Goal: Transaction & Acquisition: Purchase product/service

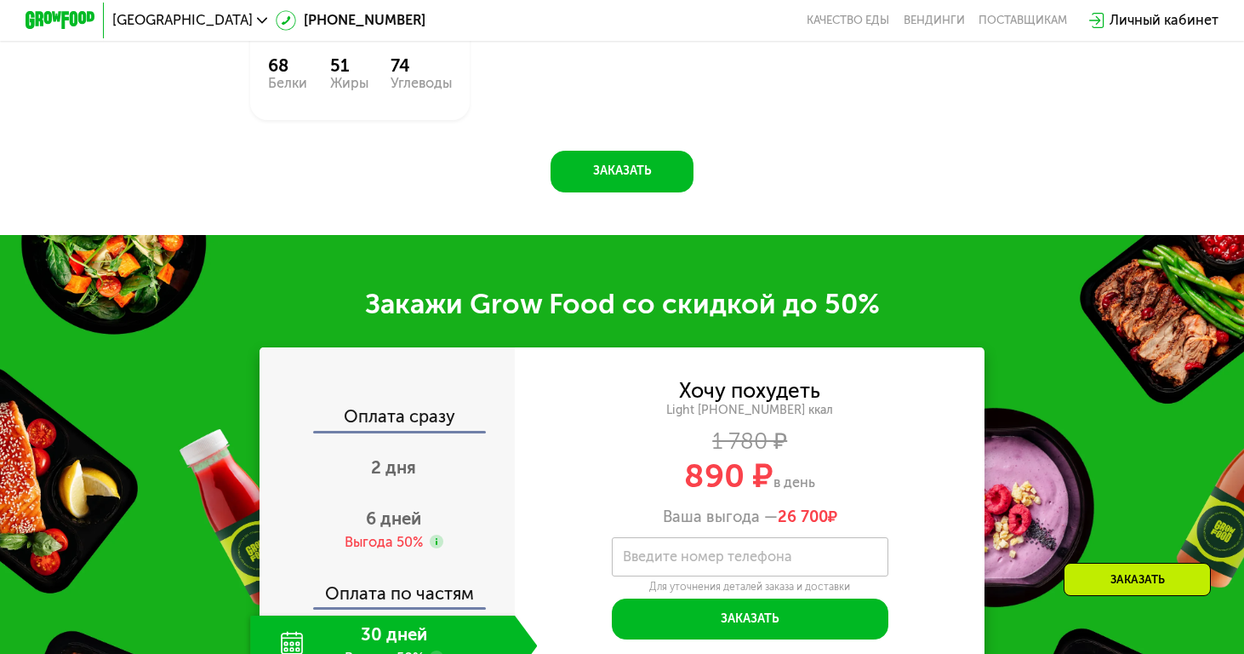
scroll to position [1934, 0]
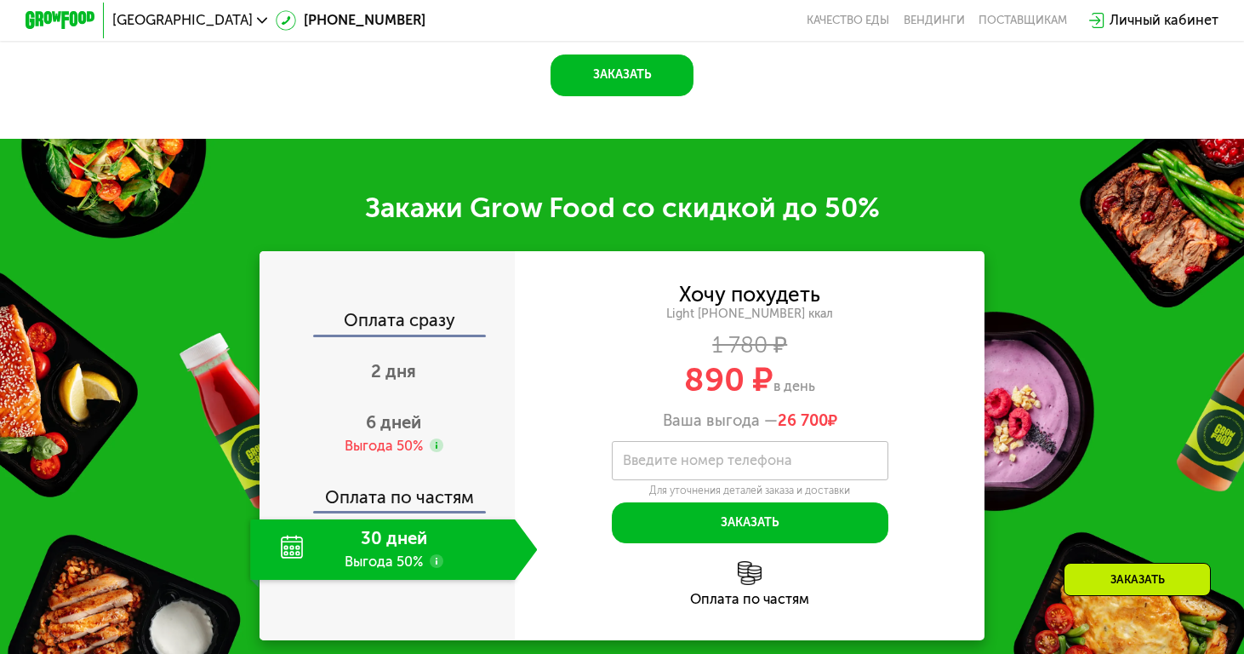
click at [406, 544] on div "30 дней Выгода 50%" at bounding box center [382, 549] width 265 height 60
click at [440, 421] on div "6 дней Выгода 50%" at bounding box center [393, 433] width 287 height 60
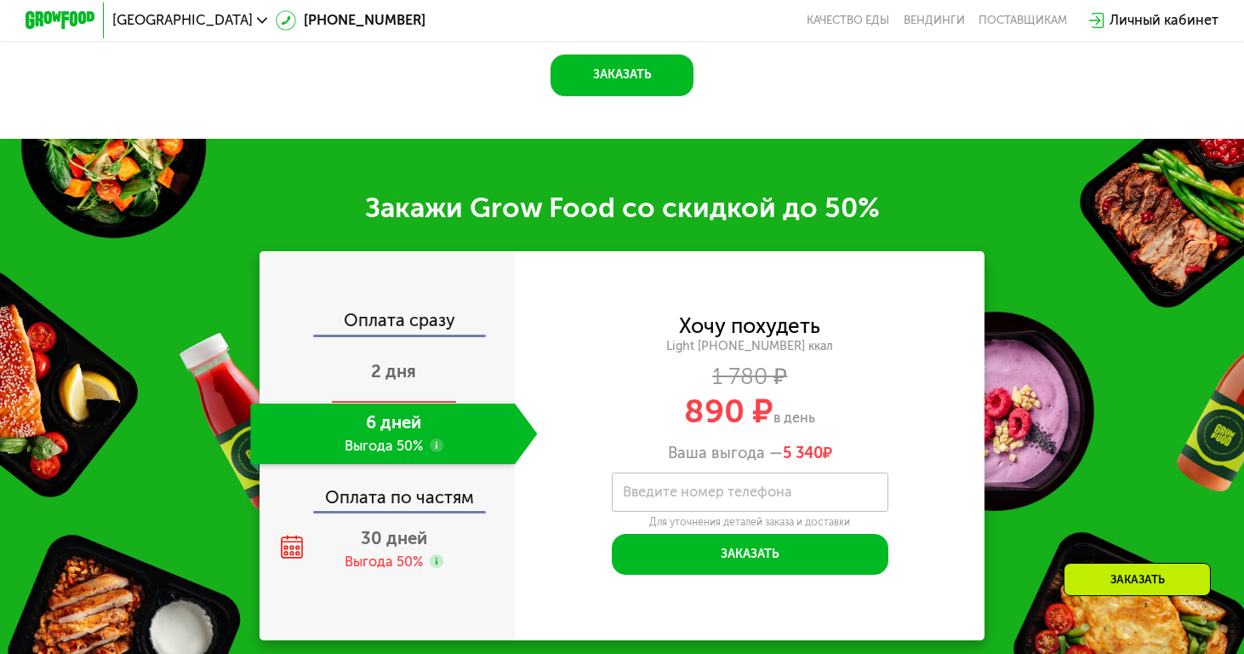
click at [429, 386] on div "2 дня" at bounding box center [393, 373] width 287 height 60
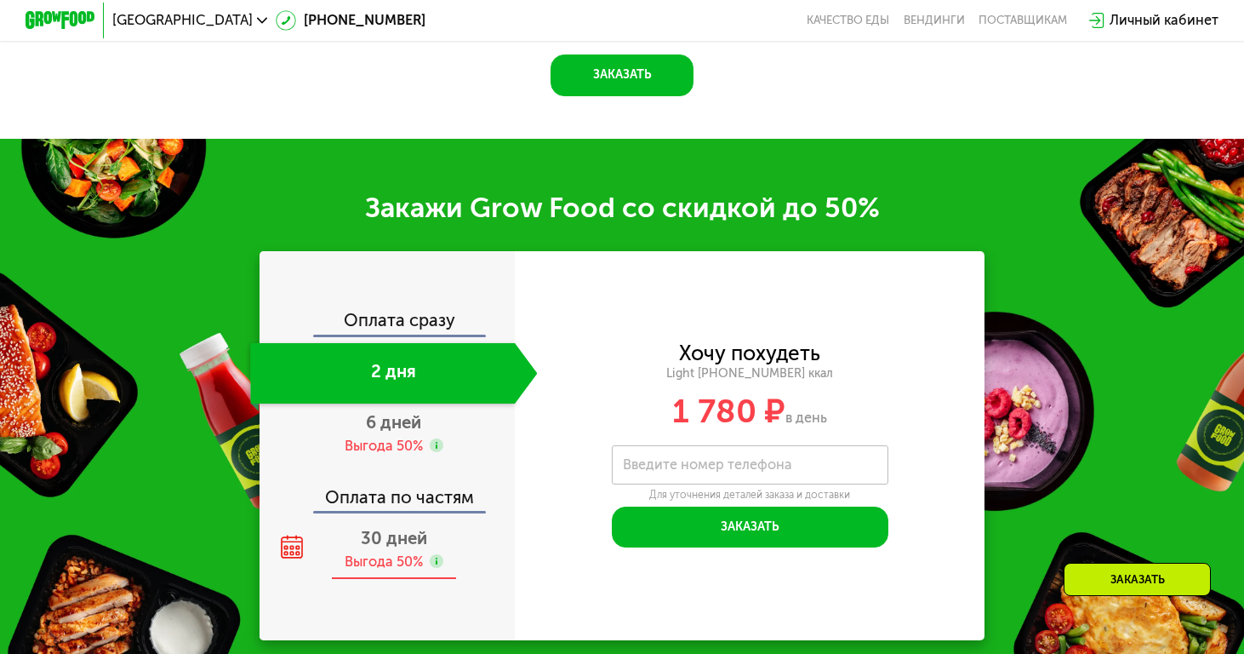
click at [435, 550] on div "30 дней Выгода 50%" at bounding box center [393, 549] width 287 height 60
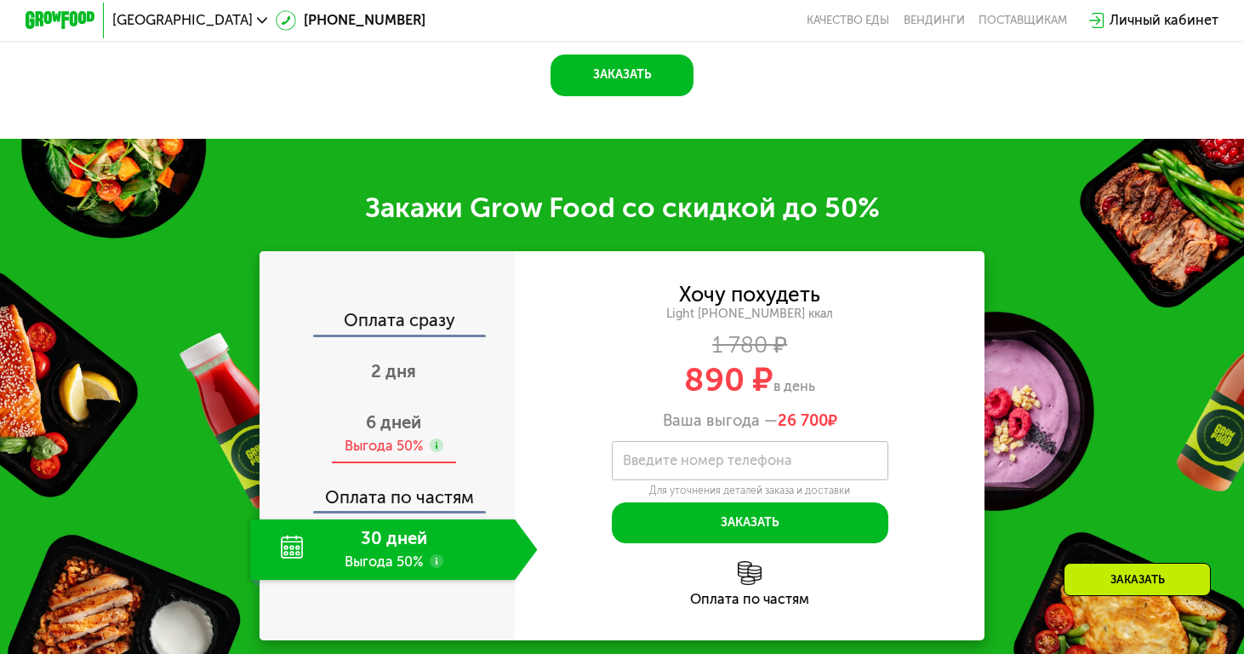
click at [430, 416] on div "6 дней Выгода 50%" at bounding box center [393, 433] width 287 height 60
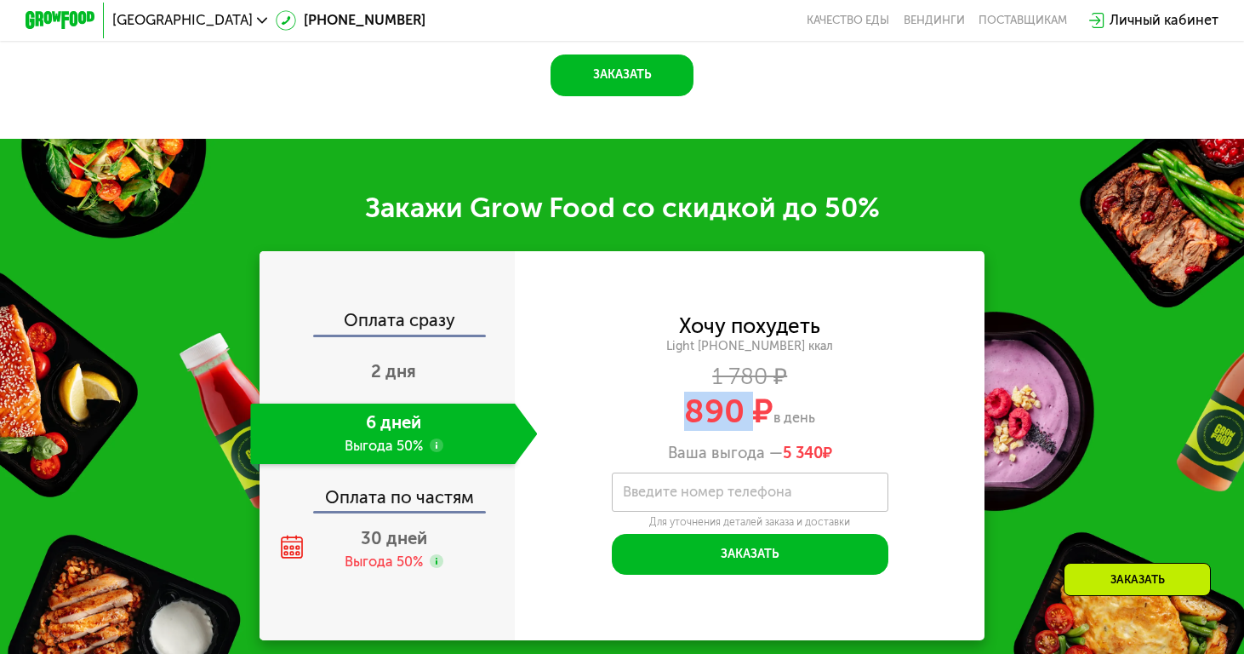
drag, startPoint x: 686, startPoint y: 410, endPoint x: 748, endPoint y: 416, distance: 62.4
click at [748, 416] on span "890 ₽" at bounding box center [728, 411] width 89 height 39
click at [975, 261] on div "Хочу похудеть Light [PHONE_NUMBER] ккал 1 780 ₽ 890 ₽ в день Ваша выгода — 5 34…" at bounding box center [750, 445] width 470 height 389
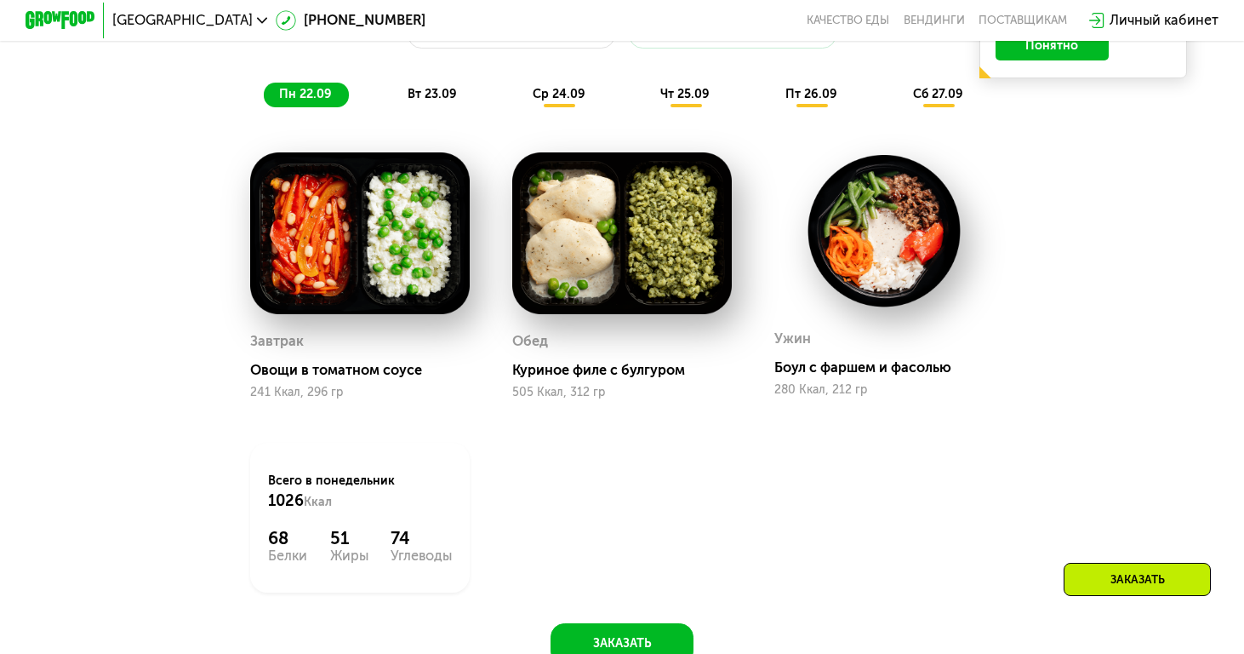
scroll to position [1364, 0]
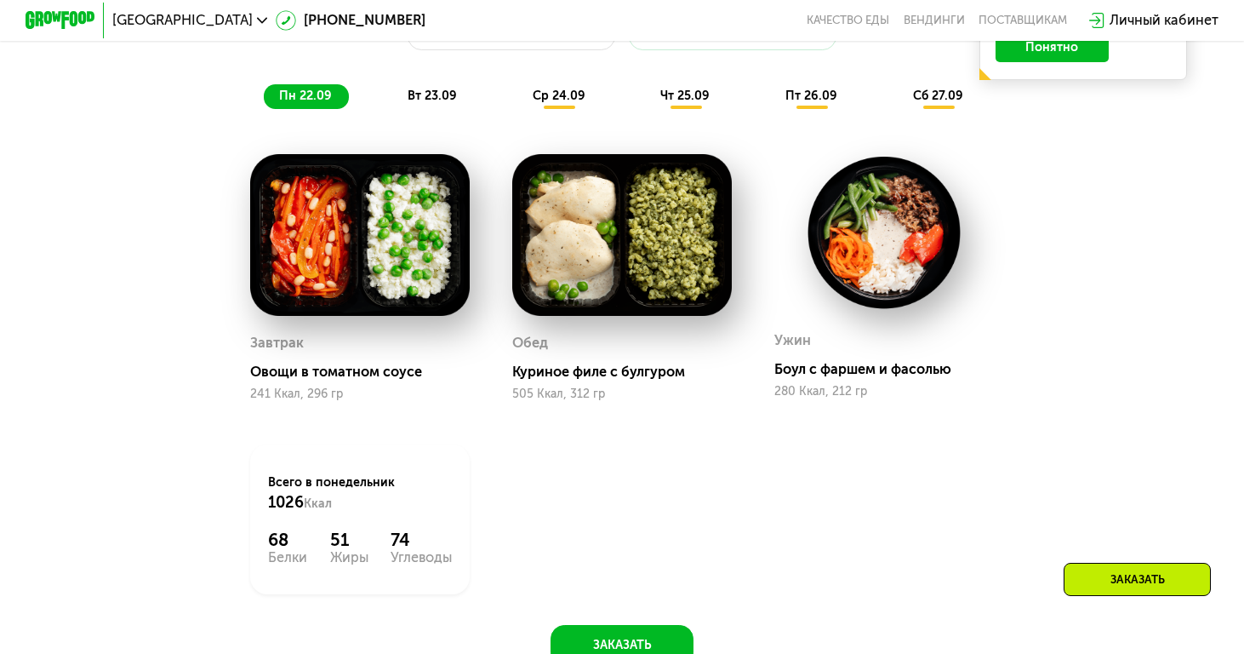
click at [441, 94] on span "вт 23.09" at bounding box center [432, 96] width 49 height 14
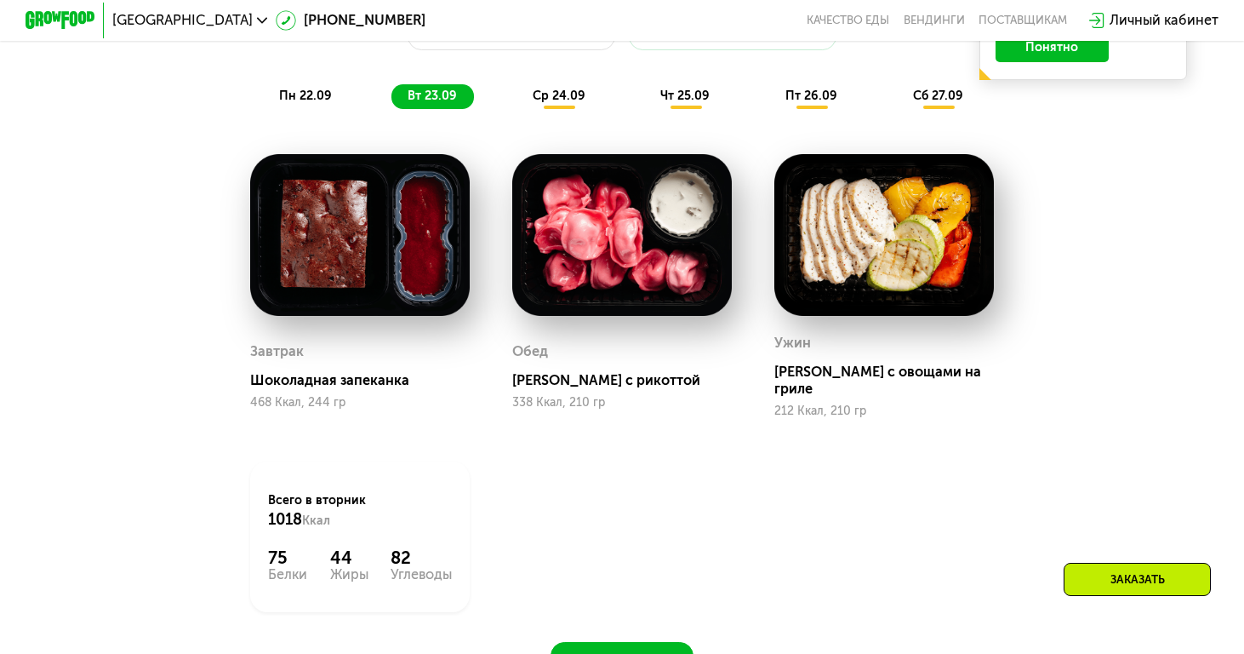
click at [563, 94] on span "ср 24.09" at bounding box center [559, 96] width 53 height 14
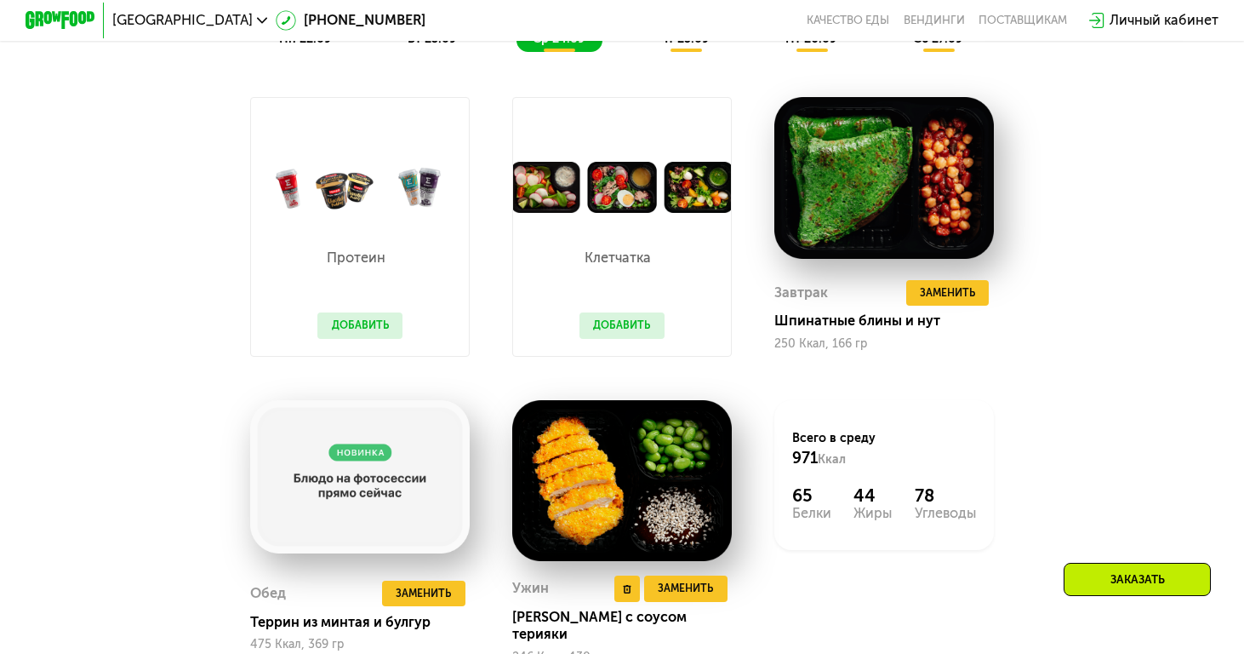
scroll to position [1419, 0]
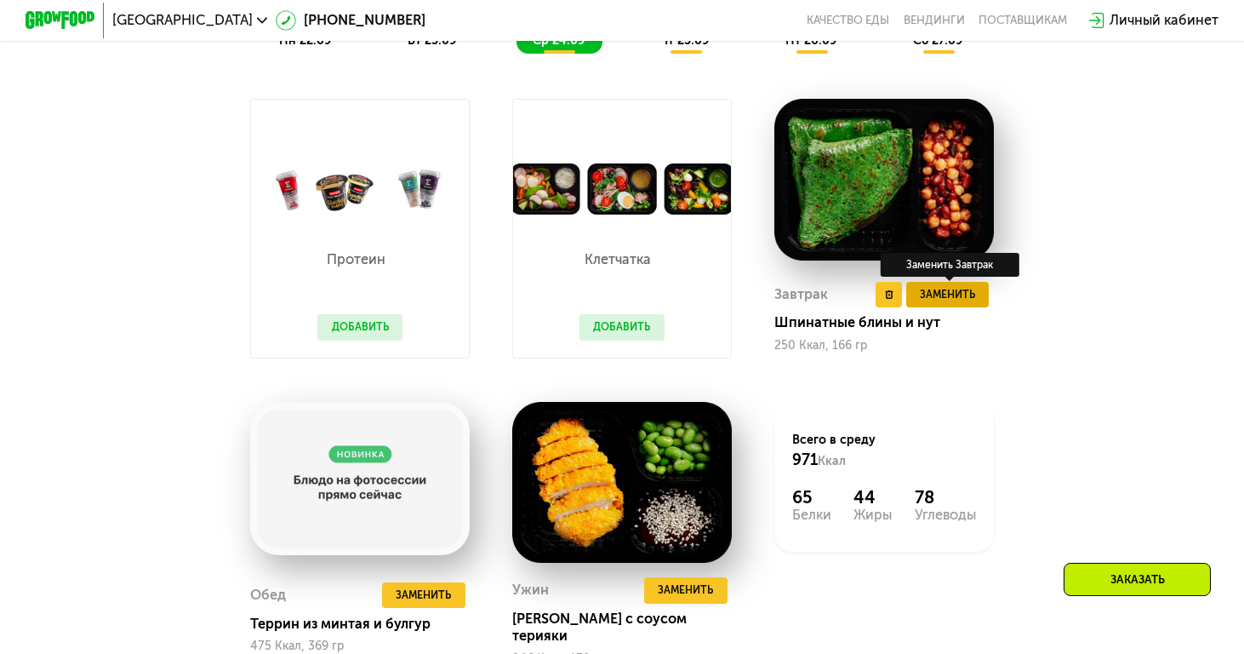
click at [922, 292] on span "Заменить" at bounding box center [947, 294] width 55 height 17
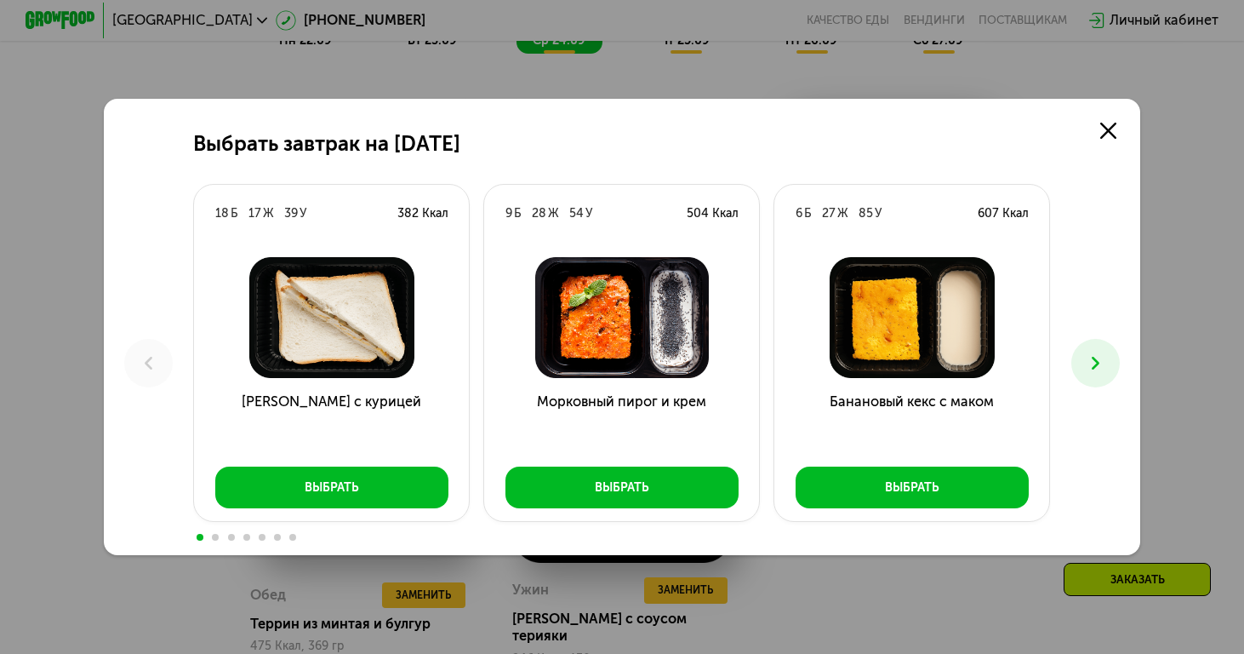
click at [1084, 354] on button at bounding box center [1096, 363] width 49 height 49
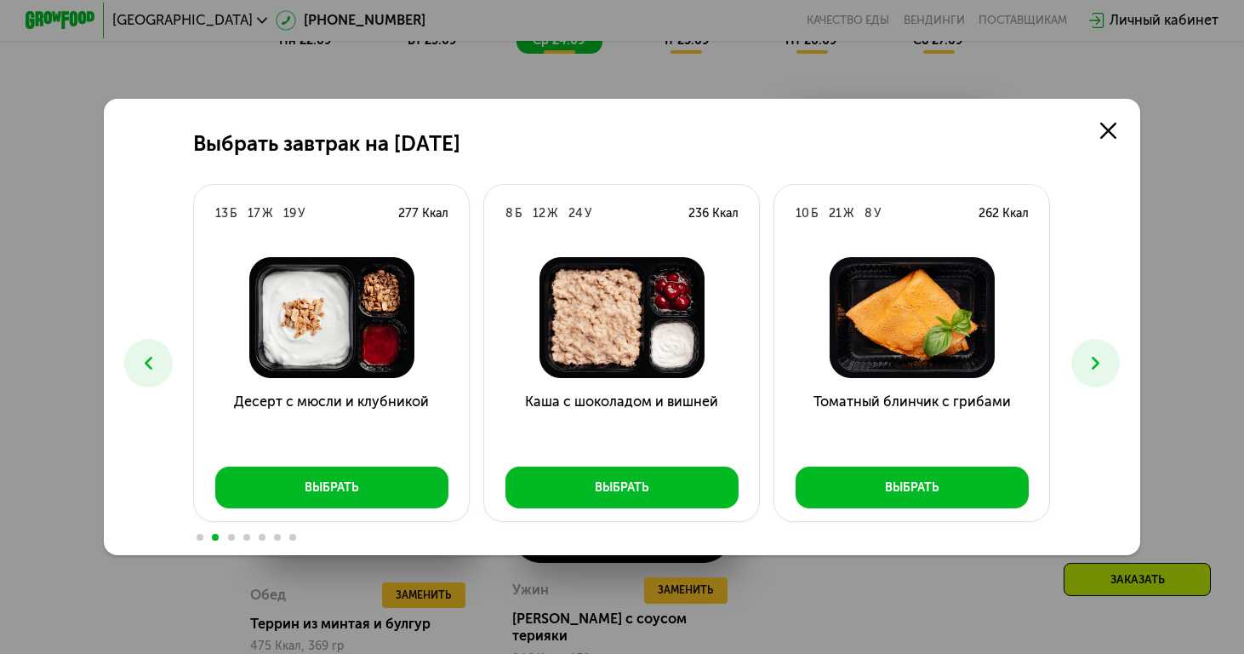
click at [1084, 364] on button at bounding box center [1096, 363] width 49 height 49
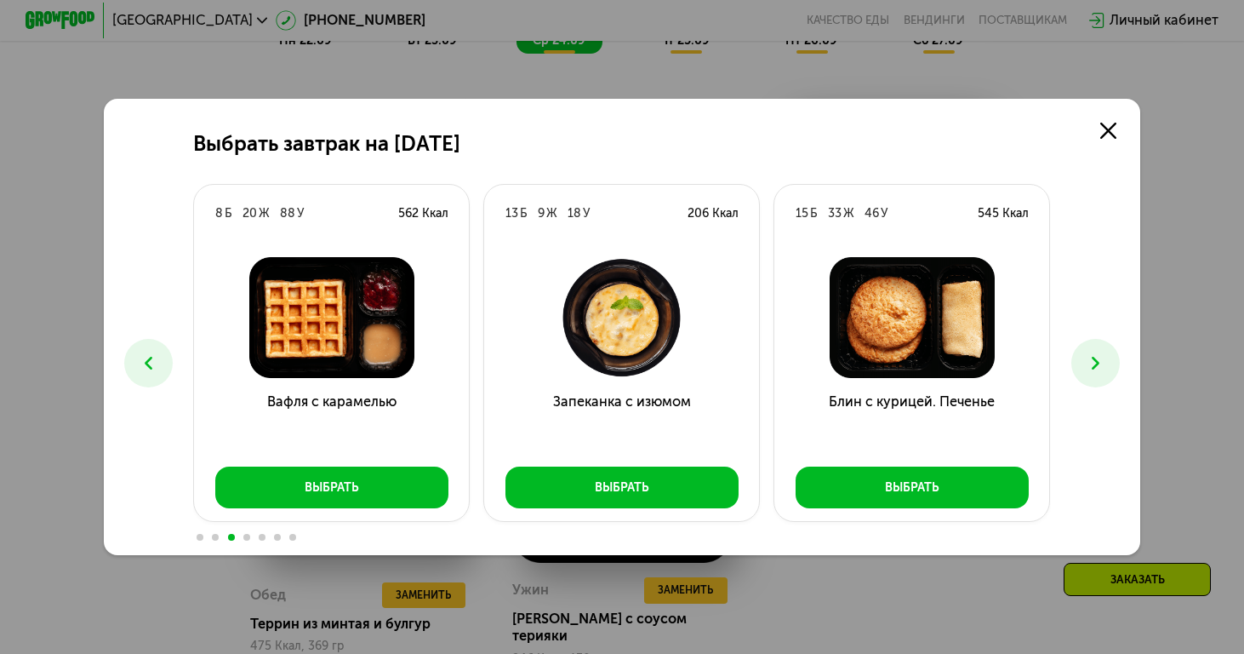
click at [1090, 368] on icon at bounding box center [1095, 362] width 20 height 20
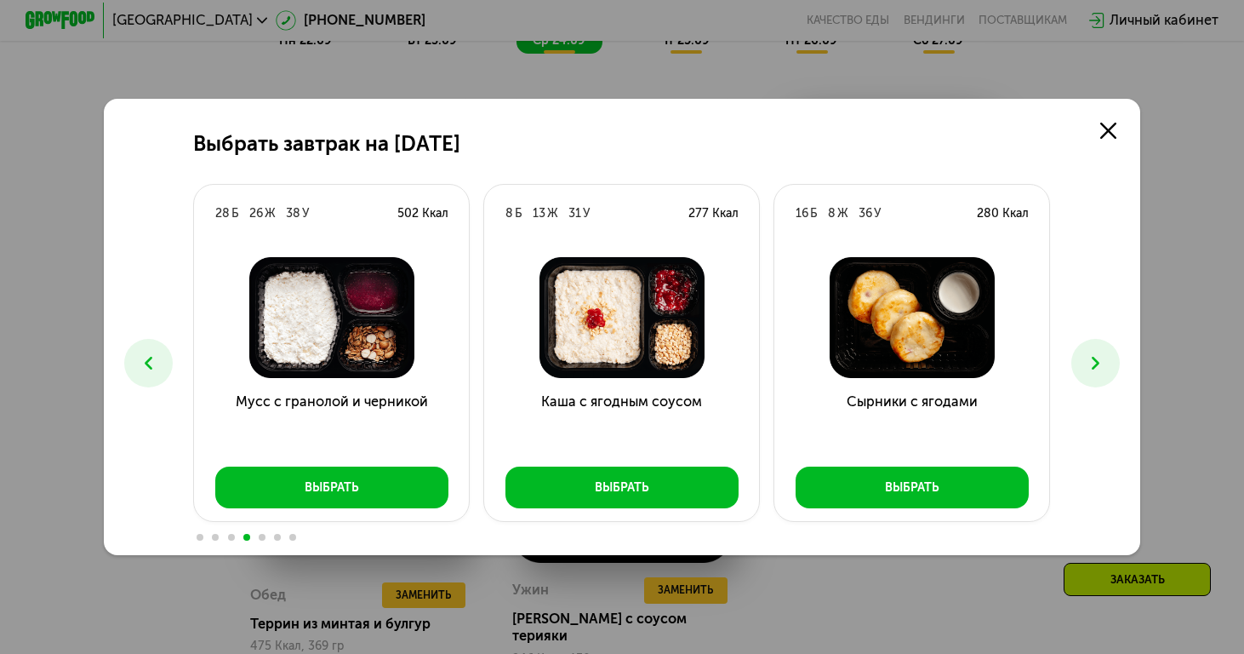
click at [1088, 365] on icon at bounding box center [1095, 362] width 20 height 20
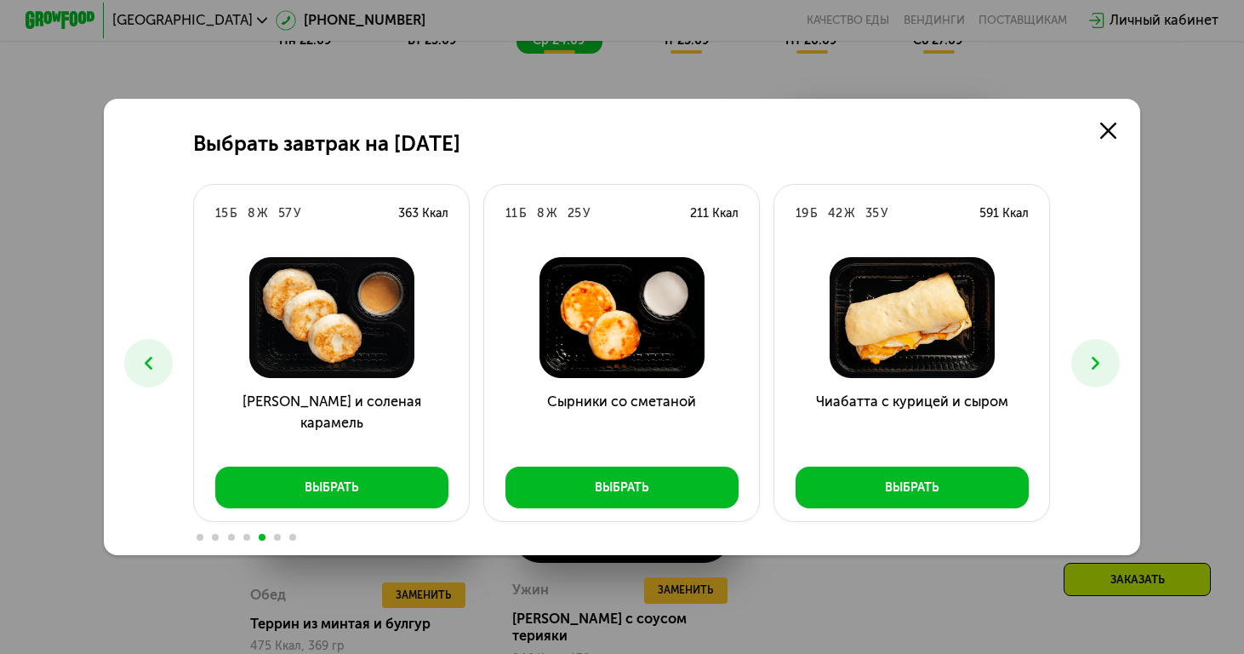
click at [1081, 368] on button at bounding box center [1096, 363] width 49 height 49
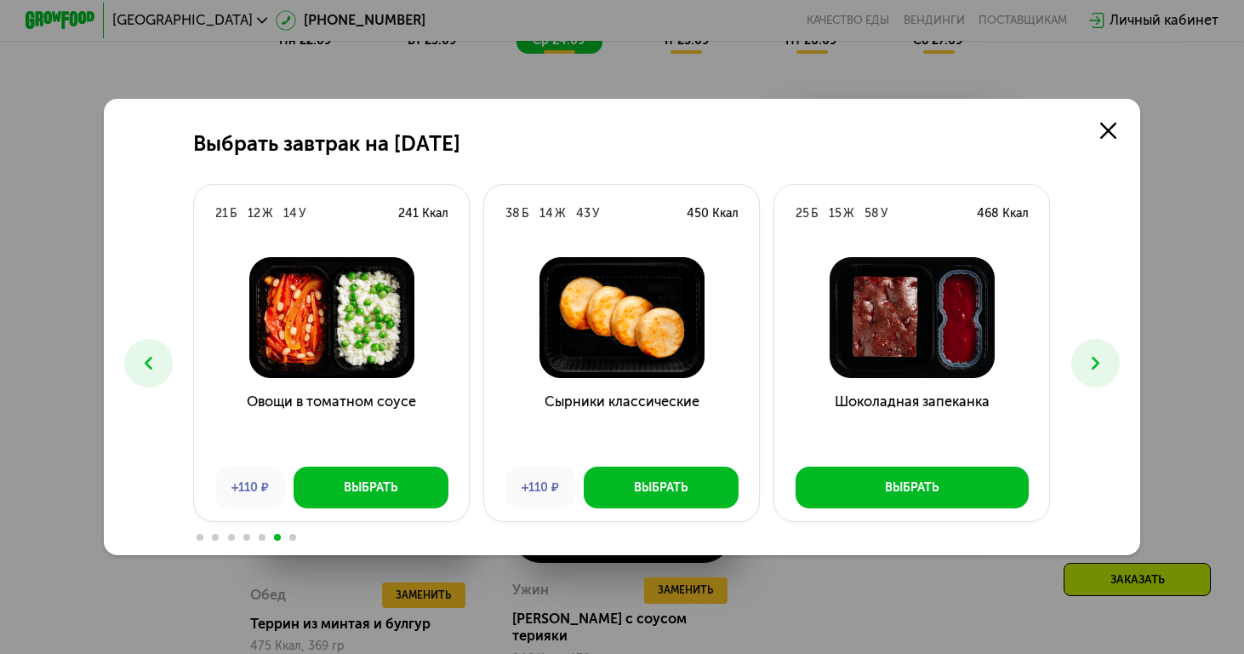
click at [1087, 334] on div "Выбрать завтрак на [DATE] Б 17 Ж 39 У 382 Ккал [PERSON_NAME] с курицей Выбрать …" at bounding box center [622, 327] width 1037 height 456
click at [1086, 352] on icon at bounding box center [1095, 362] width 20 height 20
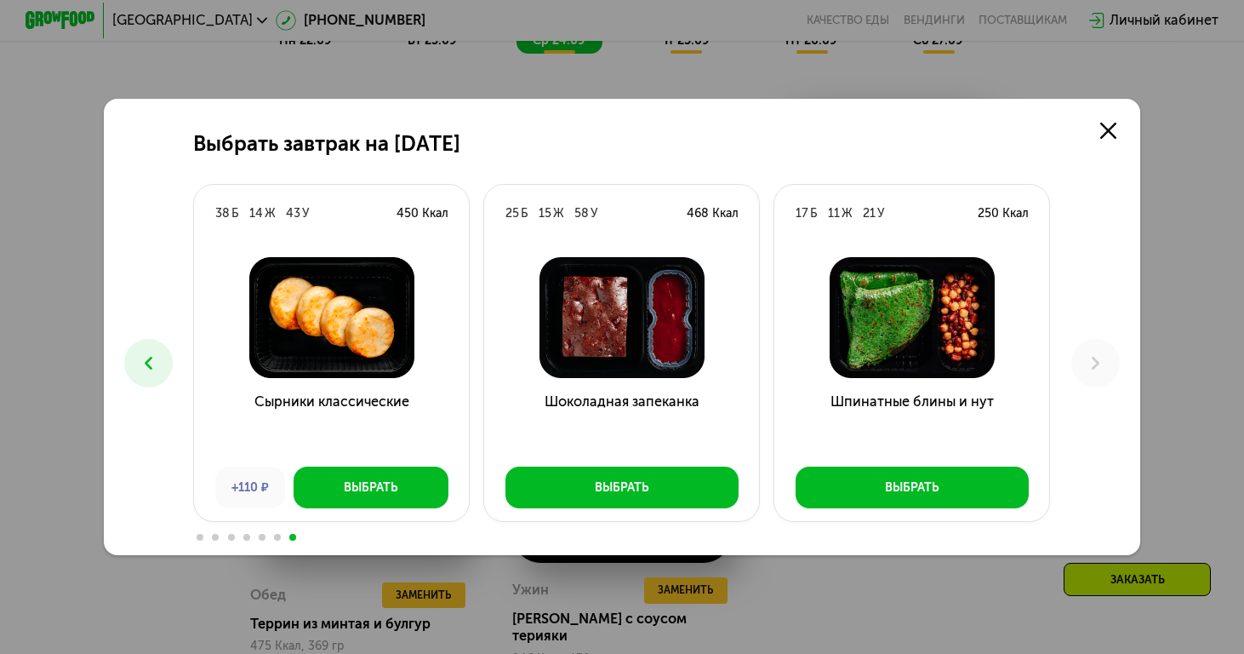
click at [1118, 149] on div "Выбрать завтрак на [DATE] Б 17 Ж 39 У 382 Ккал [PERSON_NAME] с курицей Выбрать …" at bounding box center [622, 327] width 1037 height 456
click at [1110, 122] on link at bounding box center [1108, 130] width 35 height 35
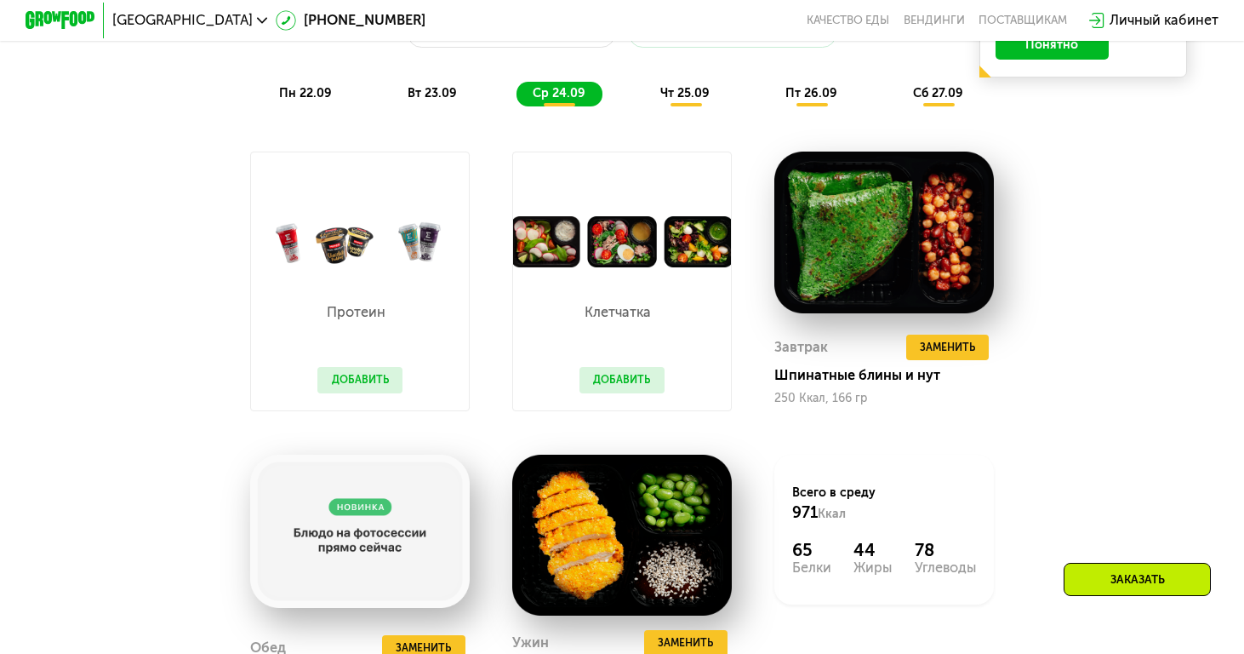
scroll to position [1354, 0]
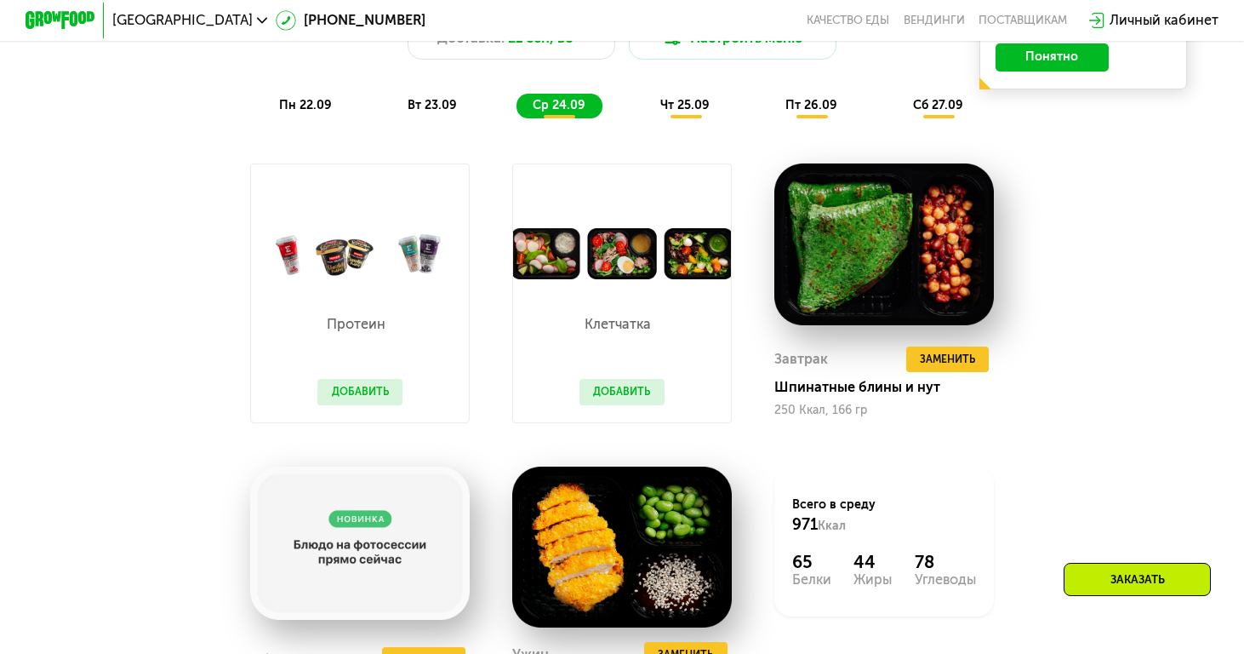
click at [379, 380] on button "Добавить" at bounding box center [360, 392] width 84 height 26
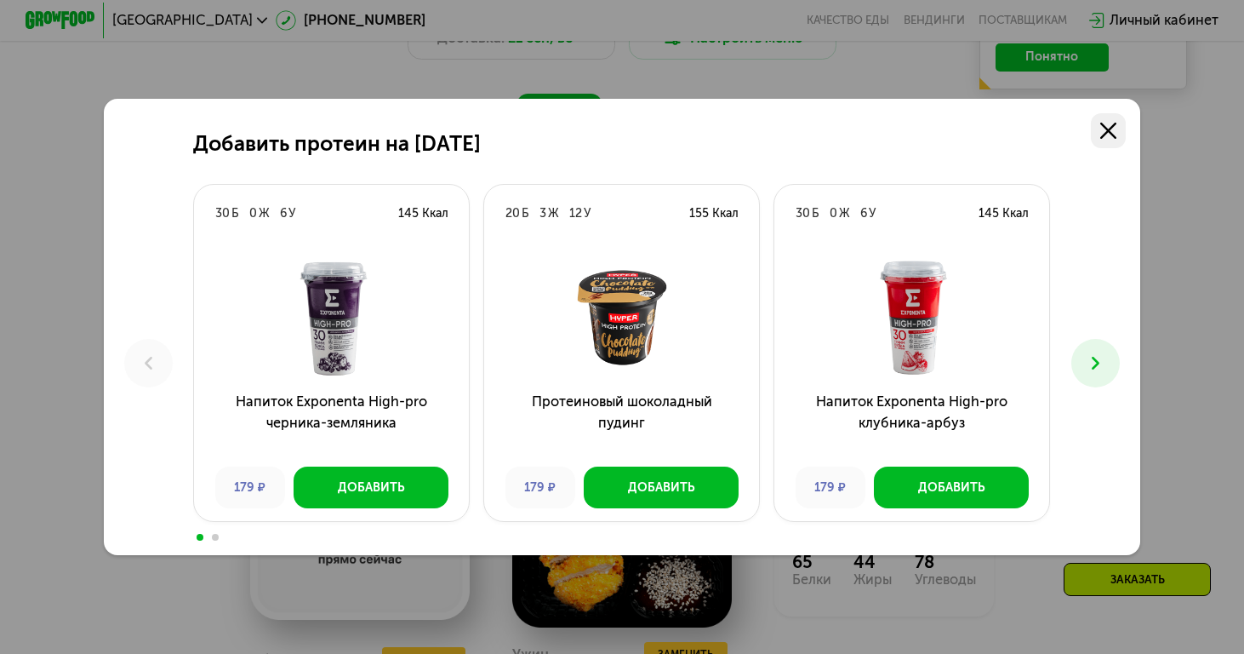
click at [1097, 125] on link at bounding box center [1108, 130] width 35 height 35
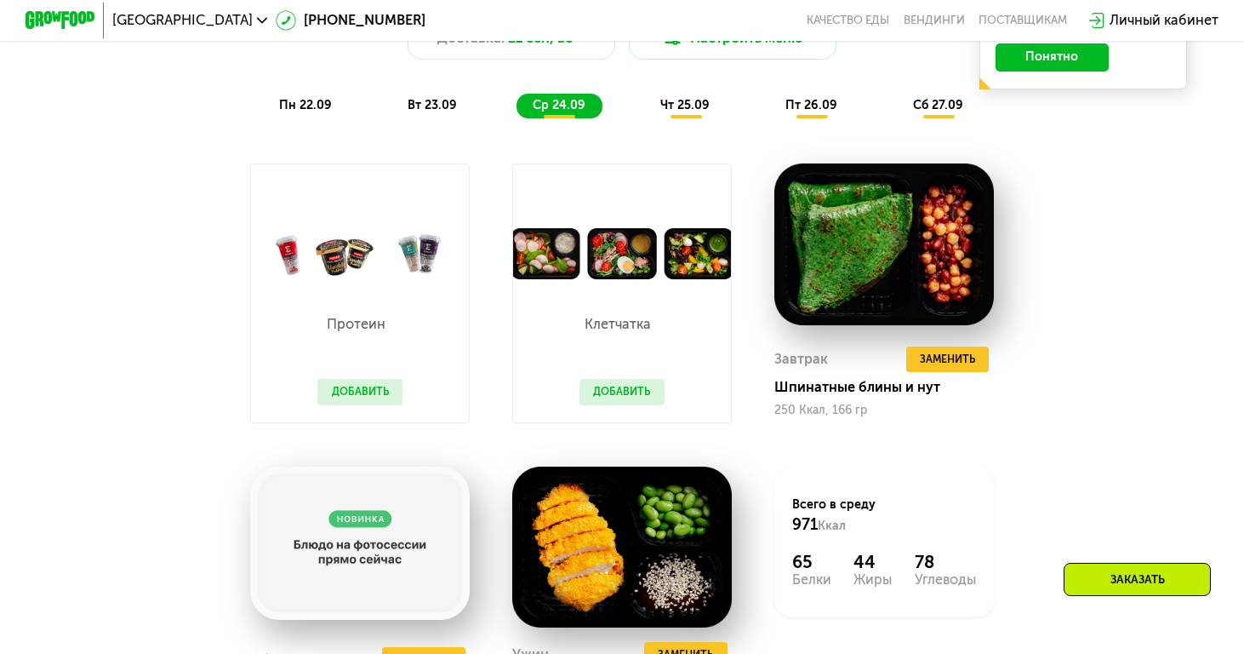
click at [643, 395] on button "Добавить" at bounding box center [622, 392] width 84 height 26
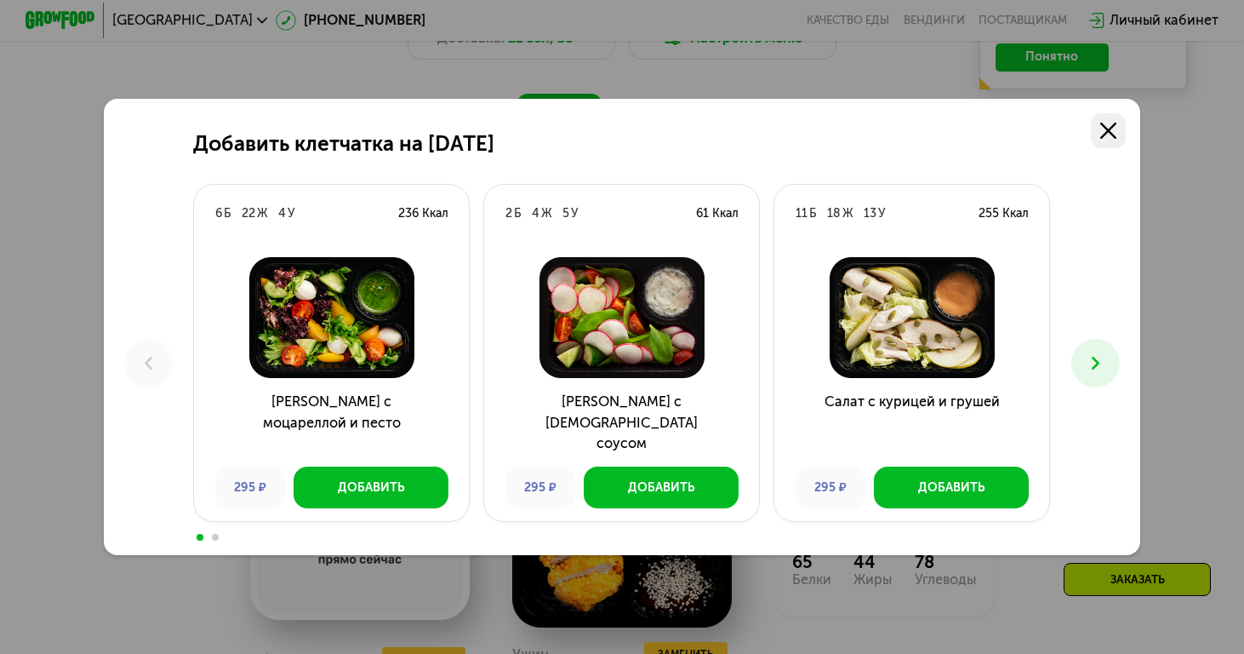
click at [1109, 142] on link at bounding box center [1108, 130] width 35 height 35
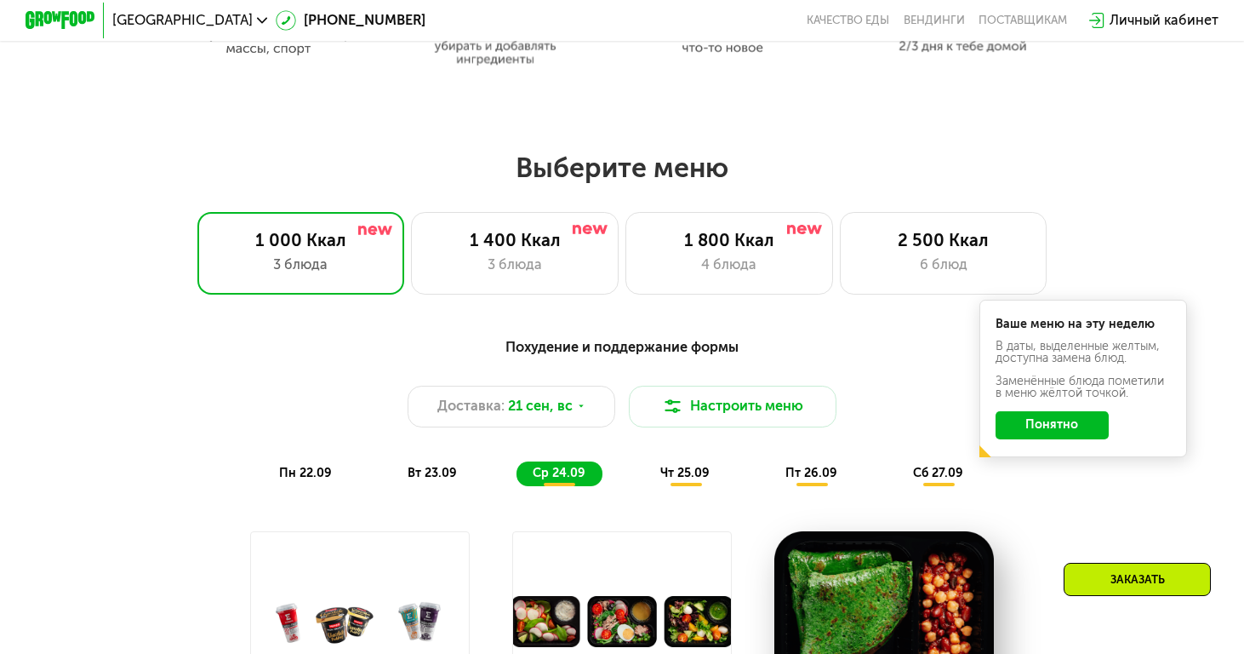
scroll to position [990, 0]
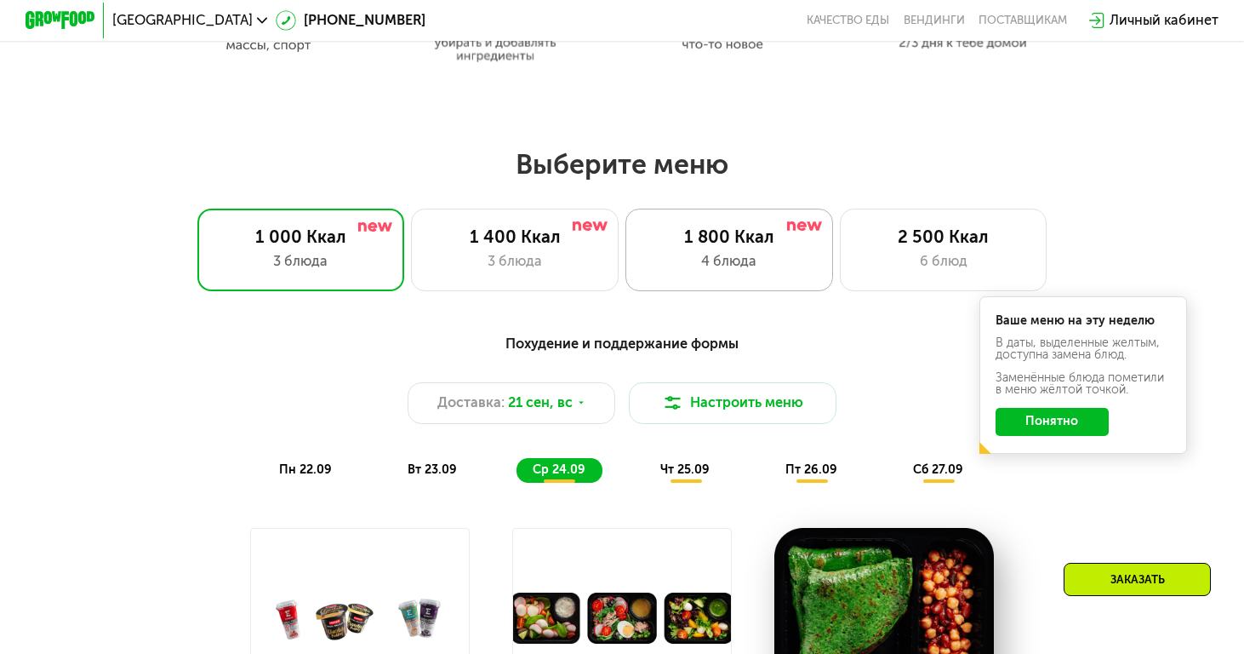
click at [761, 254] on div "4 блюда" at bounding box center [729, 261] width 171 height 20
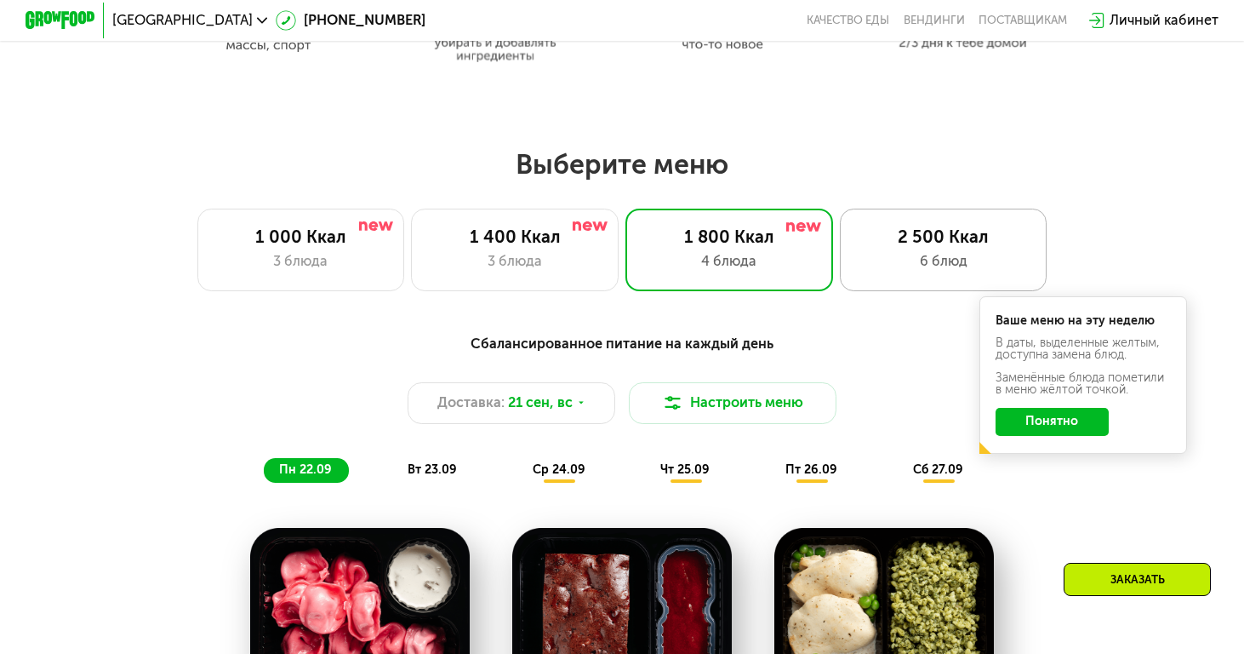
click at [940, 270] on div "6 блюд" at bounding box center [943, 261] width 171 height 20
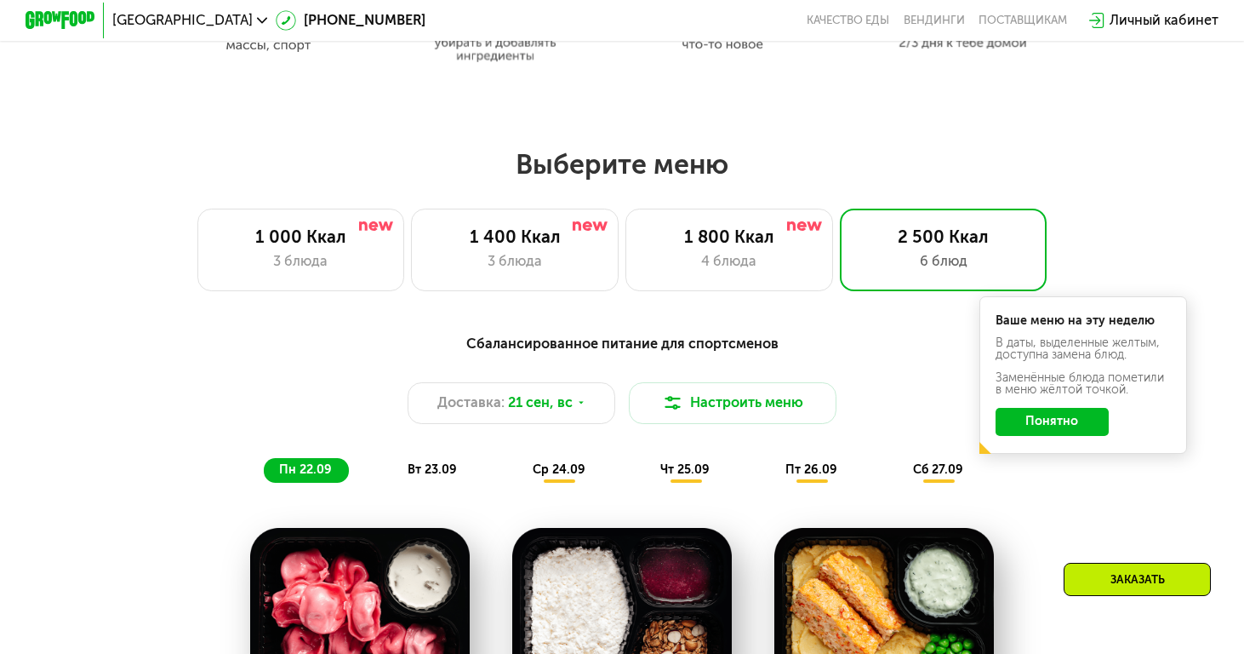
click at [1015, 415] on button "Понятно" at bounding box center [1052, 421] width 113 height 27
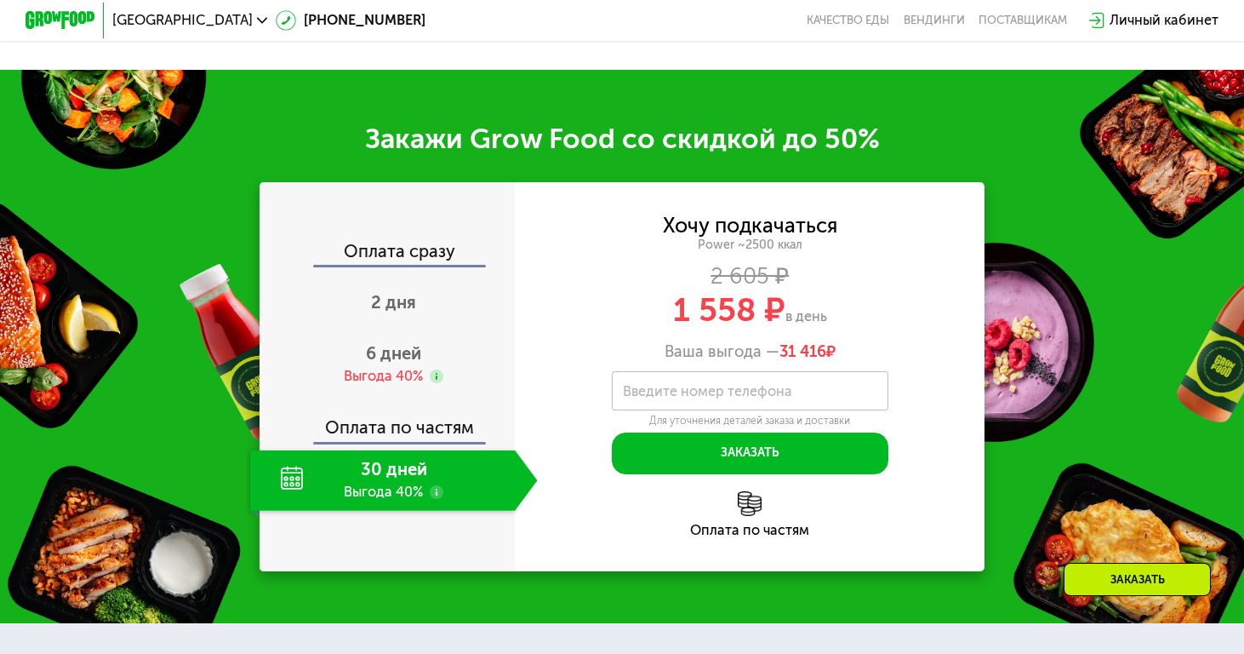
scroll to position [2321, 0]
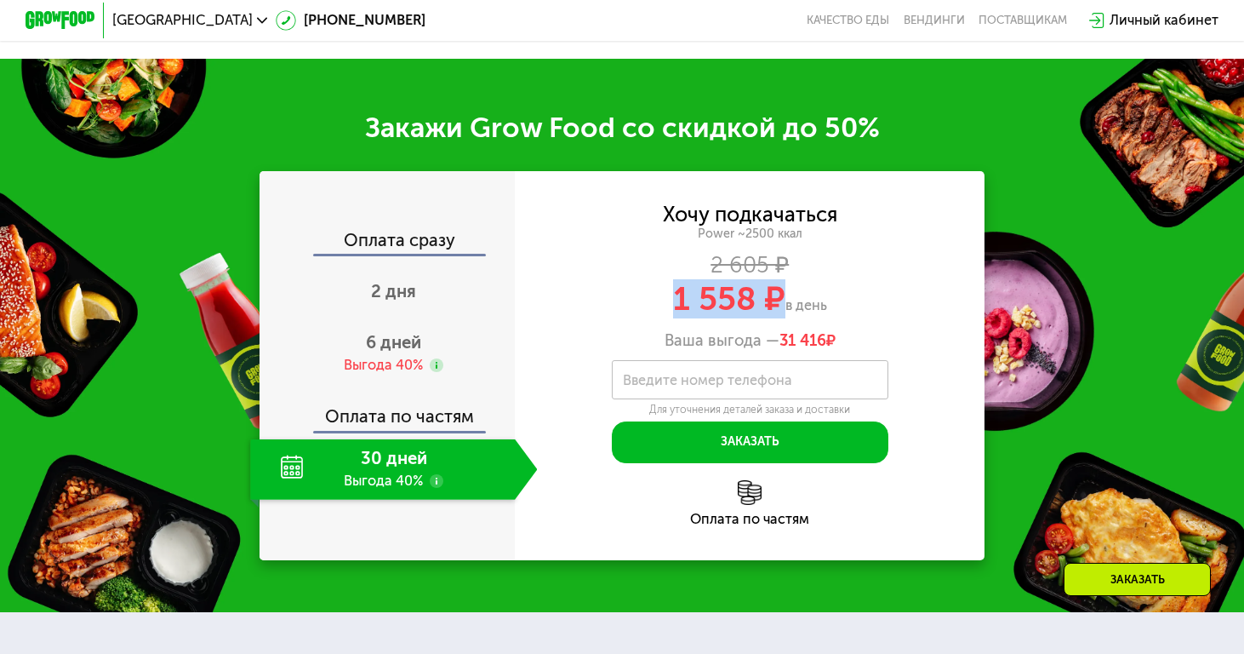
drag, startPoint x: 674, startPoint y: 300, endPoint x: 781, endPoint y: 300, distance: 107.3
click at [781, 300] on span "1 558 ₽" at bounding box center [729, 298] width 112 height 39
click at [1096, 246] on div "Закажи Grow Food со скидкой до 50% Оплата сразу 2 дня 6 дней Выгода 40% Оплата …" at bounding box center [622, 335] width 1244 height 553
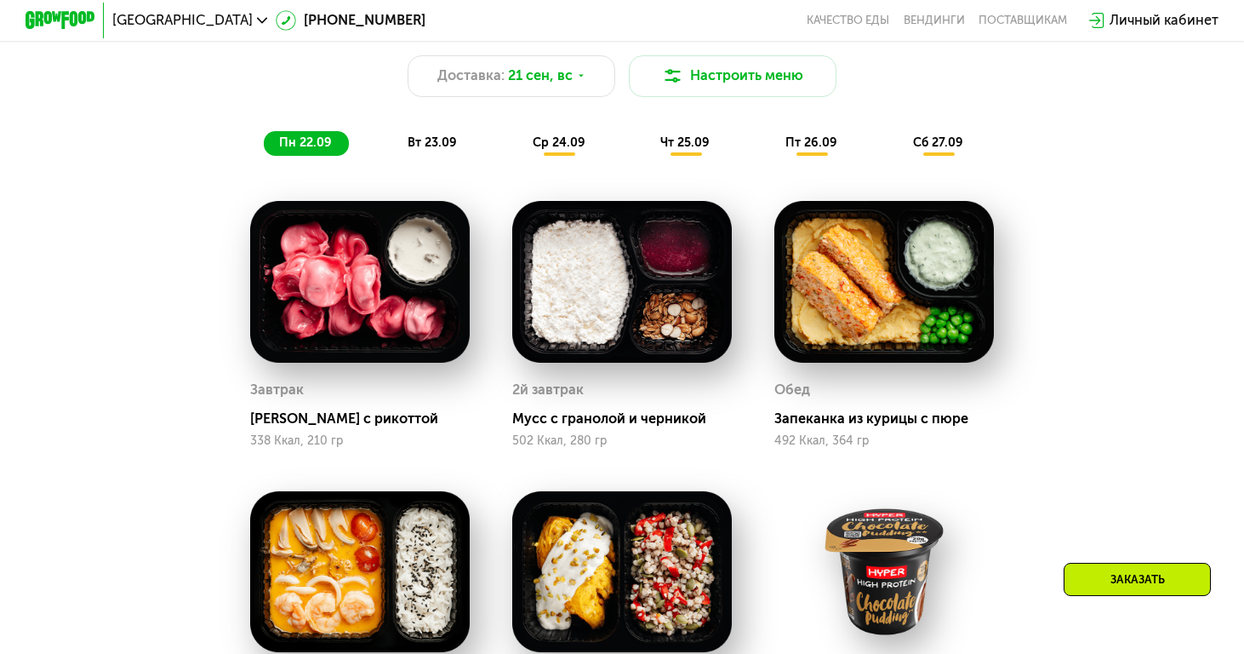
scroll to position [1315, 0]
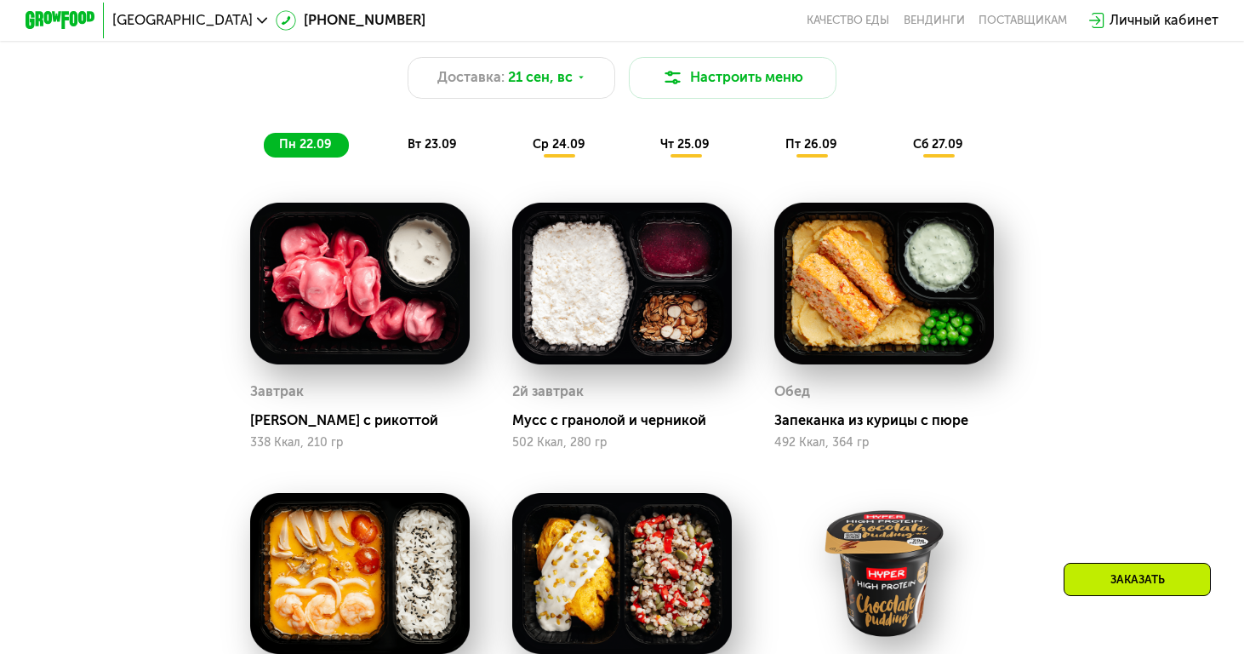
click at [442, 150] on span "вт 23.09" at bounding box center [432, 144] width 49 height 14
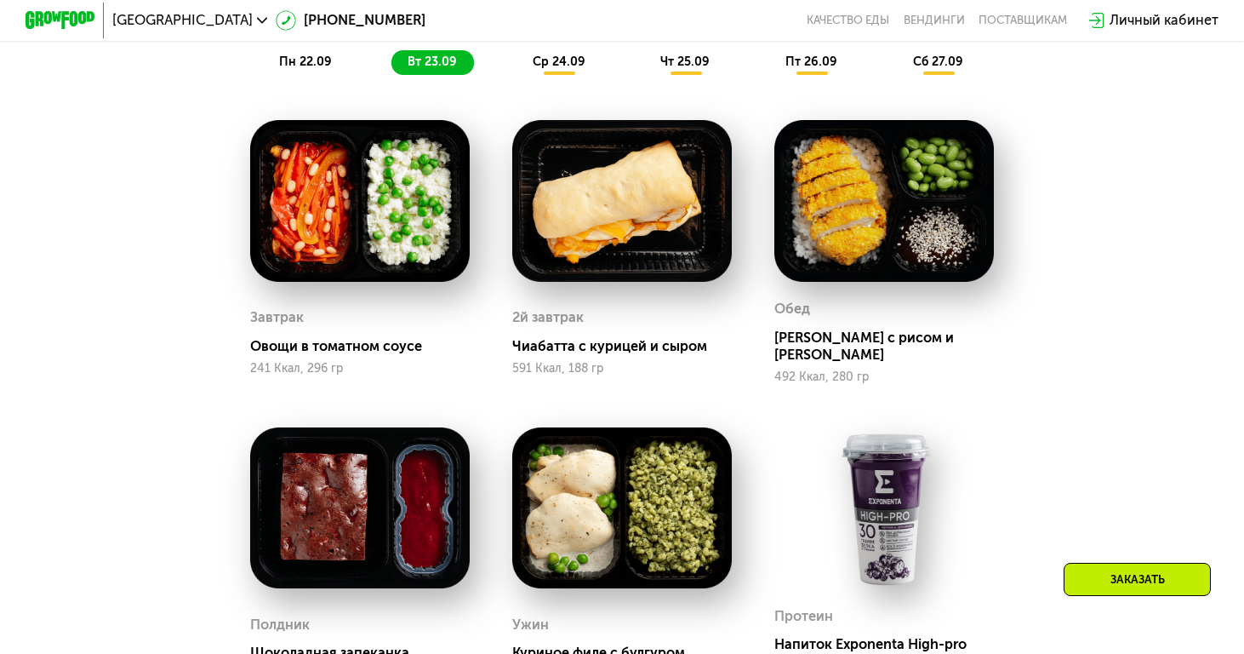
scroll to position [1392, 0]
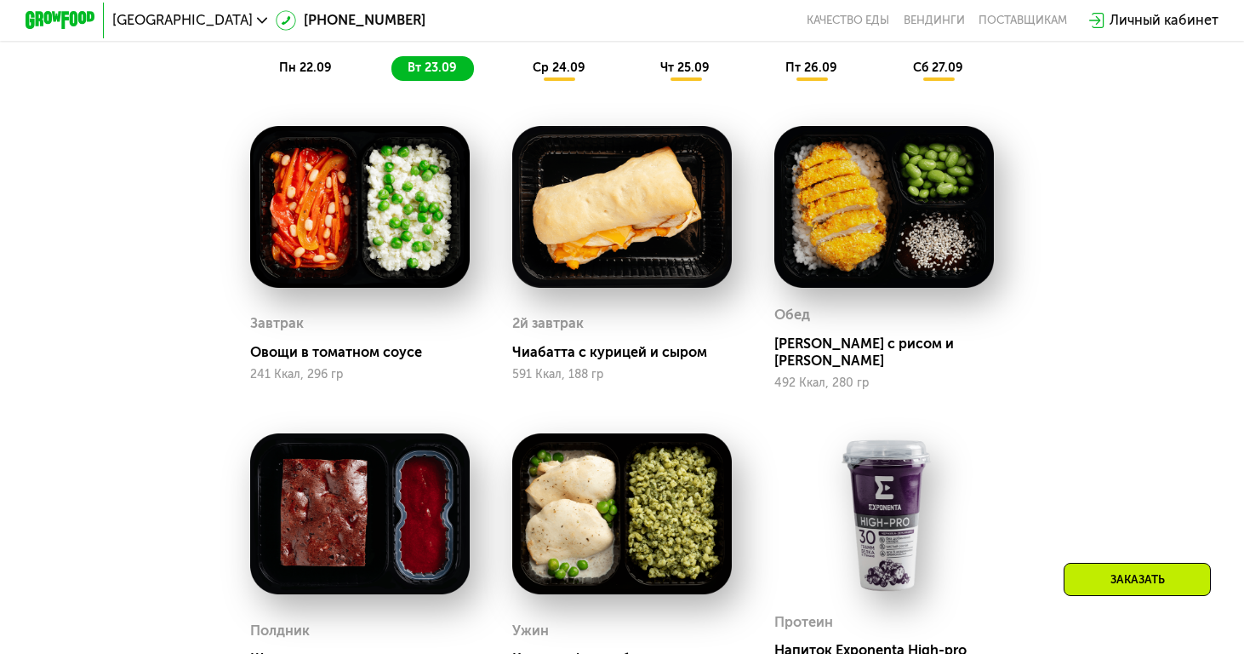
click at [563, 73] on span "ср 24.09" at bounding box center [559, 67] width 53 height 14
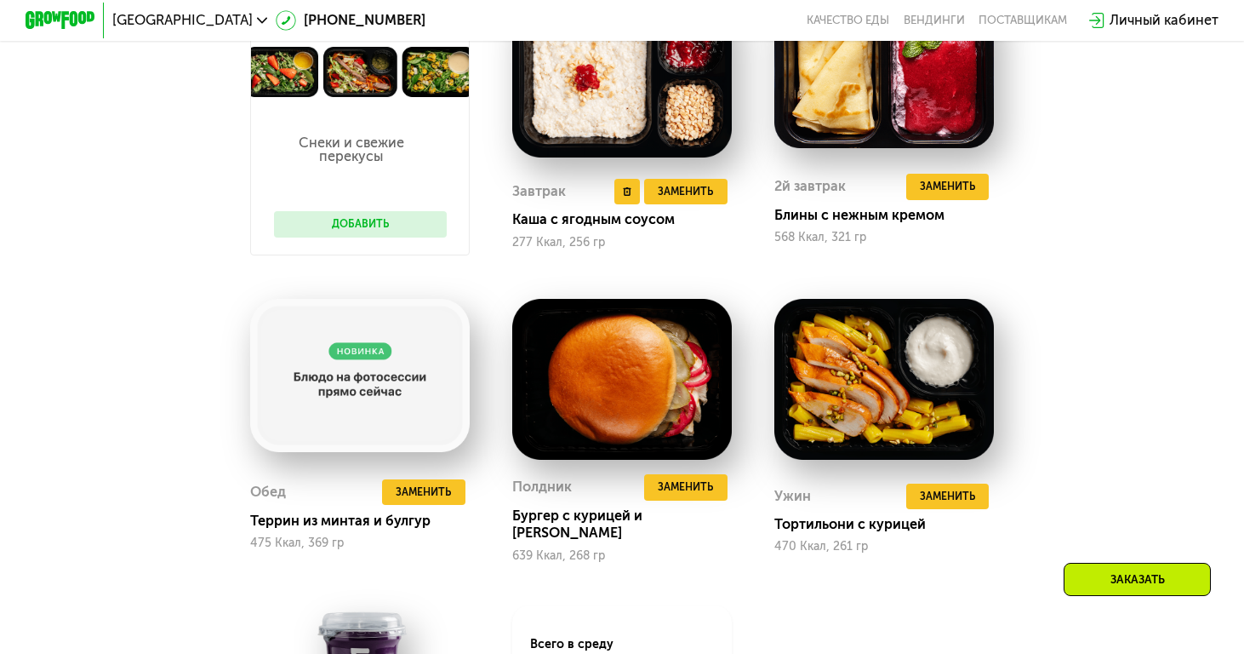
scroll to position [1523, 0]
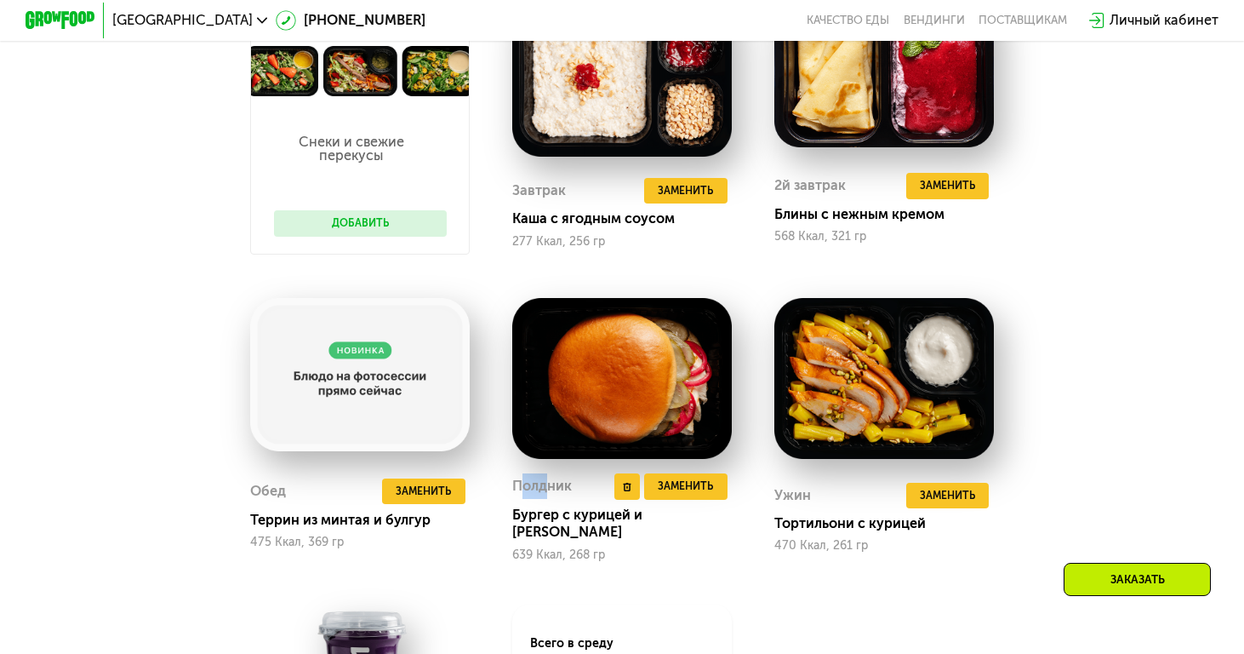
drag, startPoint x: 520, startPoint y: 488, endPoint x: 547, endPoint y: 488, distance: 27.2
click at [547, 488] on div "Полдник" at bounding box center [542, 486] width 60 height 26
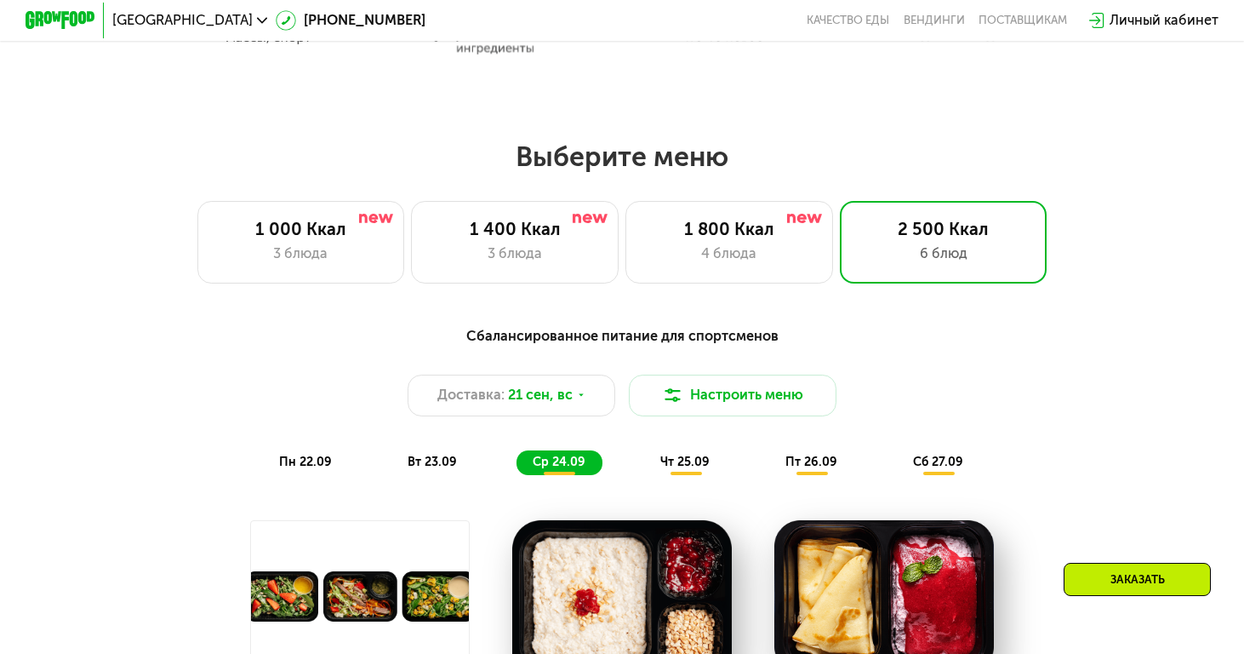
scroll to position [994, 0]
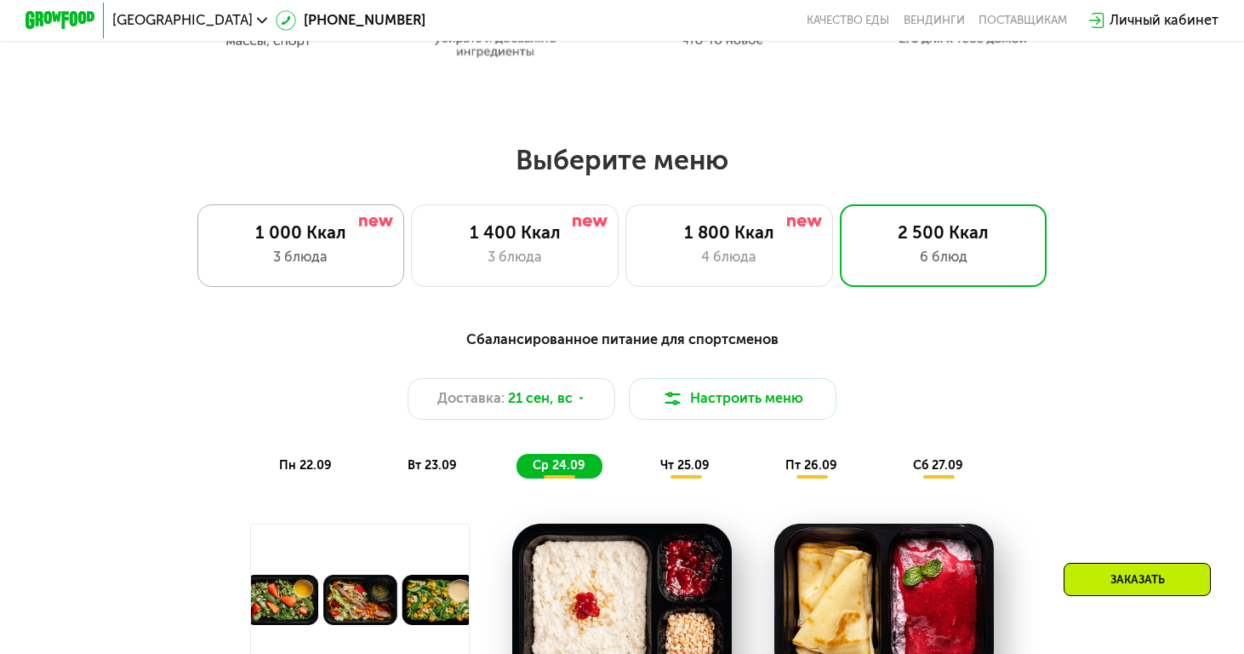
click at [257, 249] on div "3 блюда" at bounding box center [300, 257] width 171 height 20
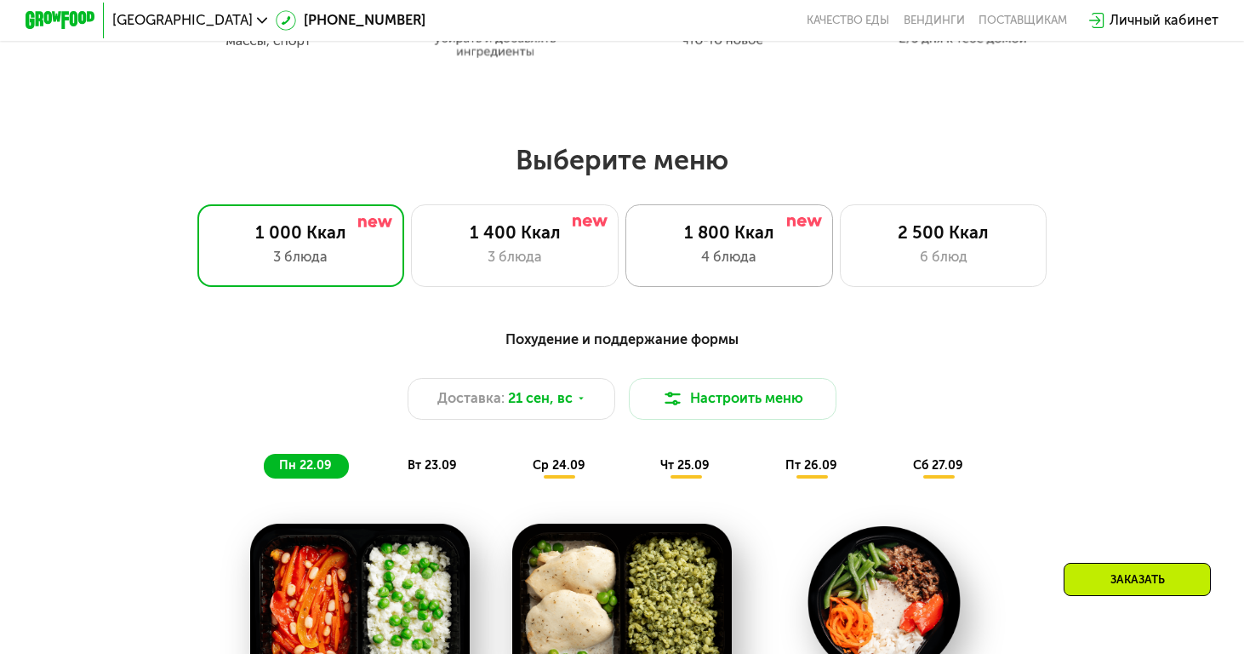
click at [643, 253] on div "1 800 Ккал 4 блюда" at bounding box center [730, 245] width 208 height 83
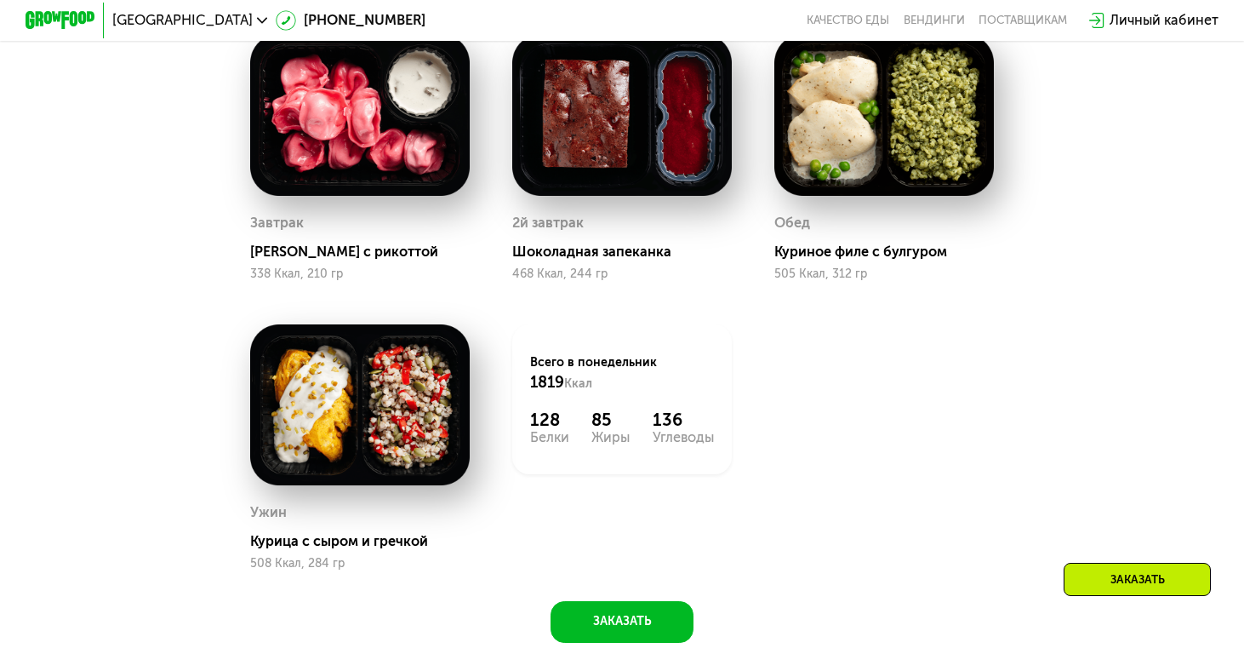
scroll to position [1434, 0]
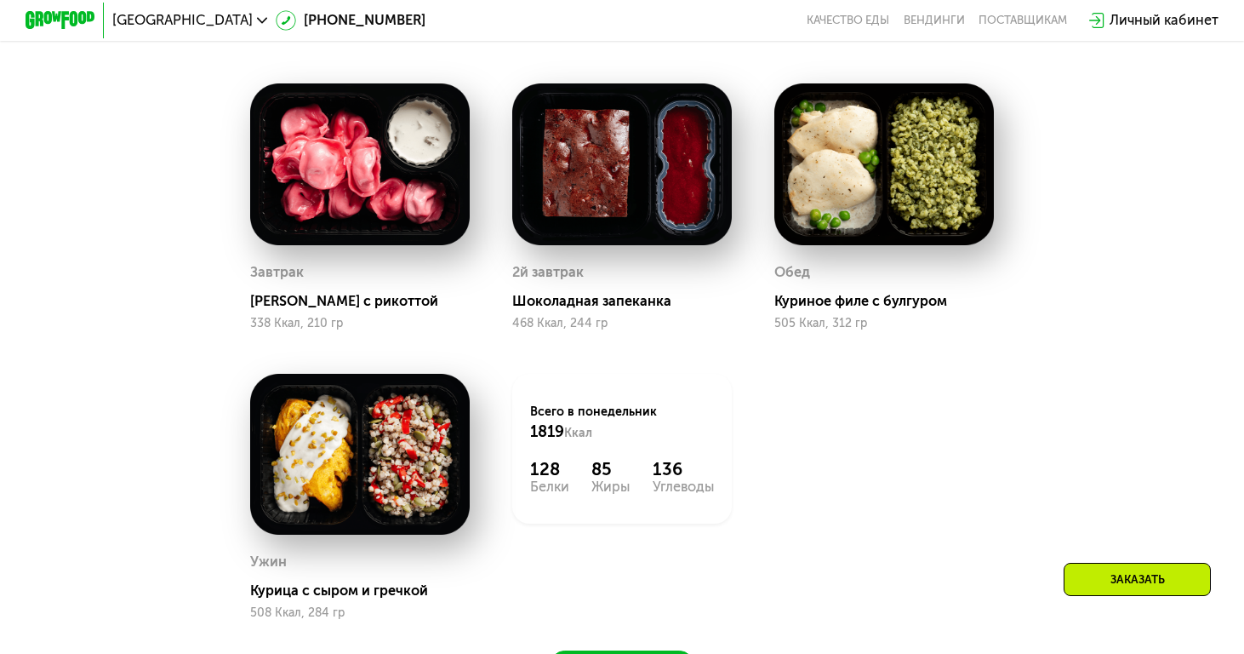
click at [592, 137] on img at bounding box center [621, 163] width 219 height 161
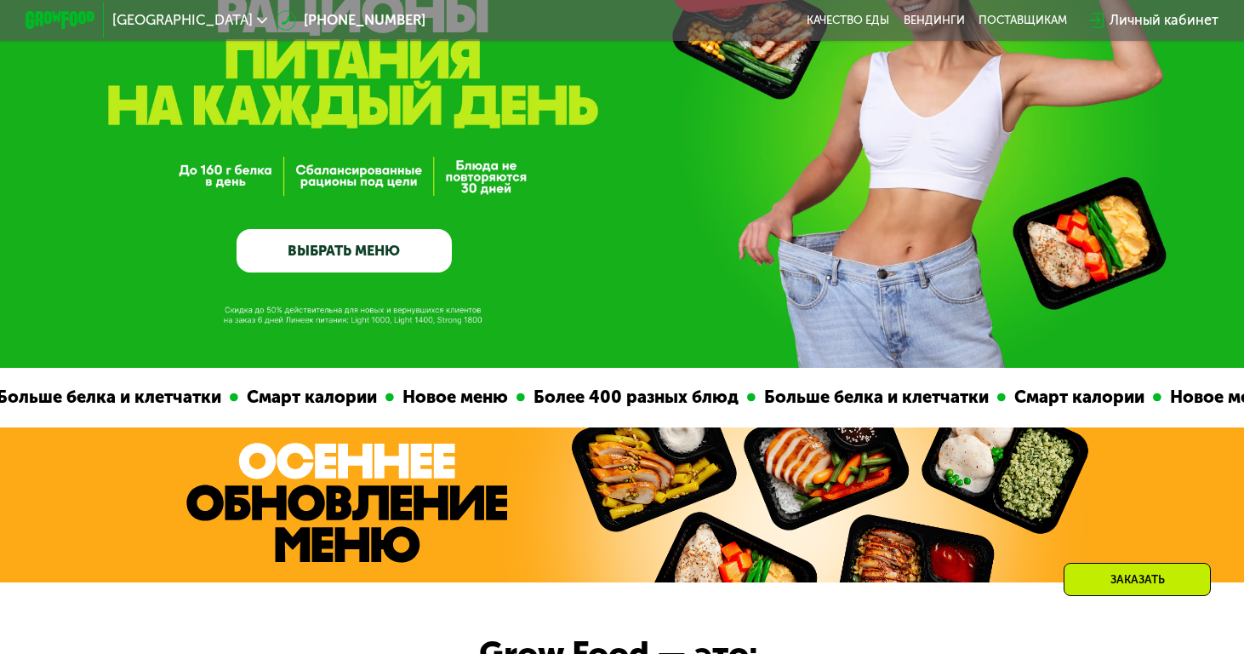
scroll to position [0, 0]
